Goal: Task Accomplishment & Management: Use online tool/utility

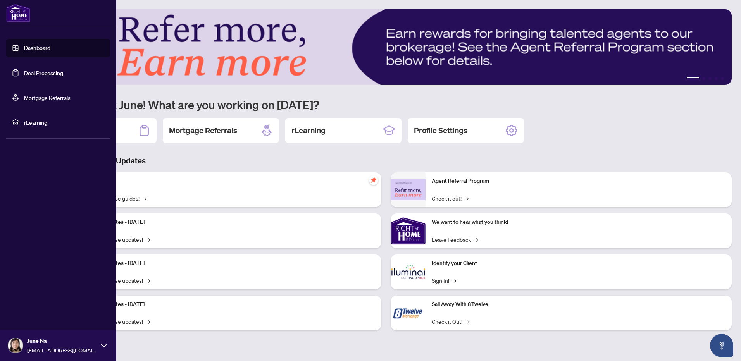
click at [50, 76] on link "Deal Processing" at bounding box center [43, 72] width 39 height 7
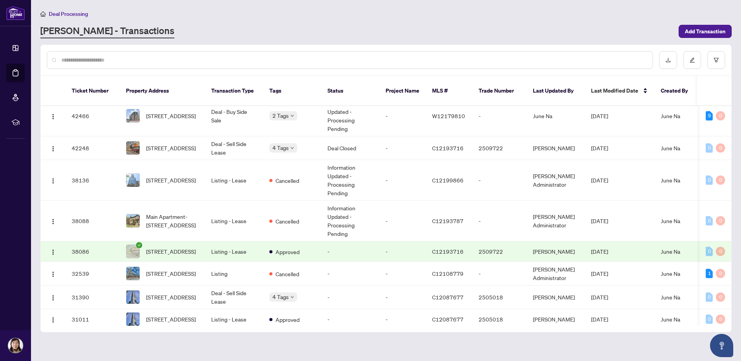
scroll to position [194, 0]
